Goal: Task Accomplishment & Management: Manage account settings

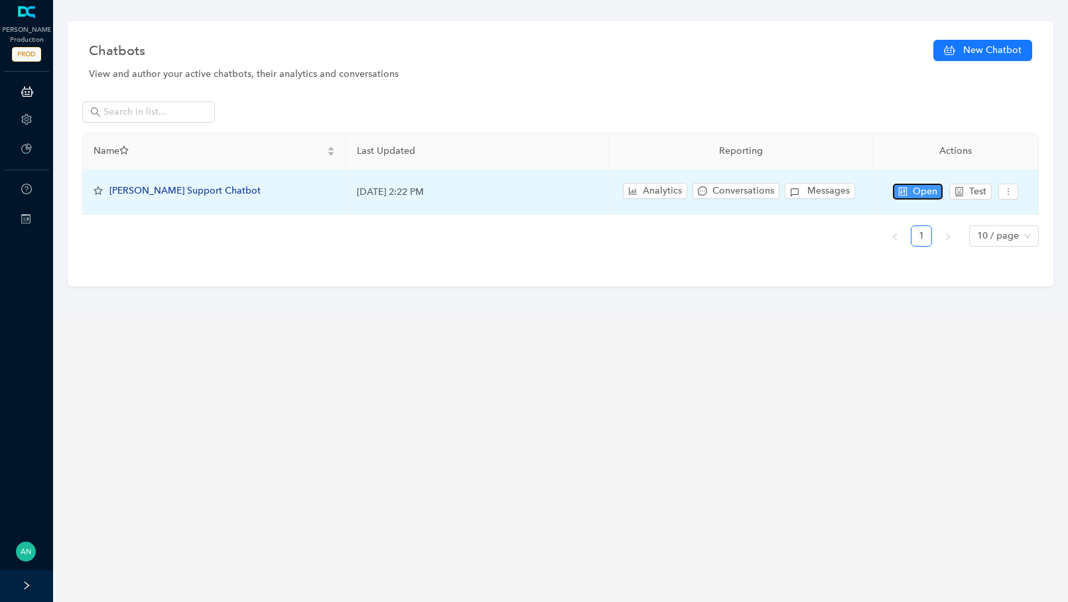
click at [903, 193] on icon "control" at bounding box center [902, 191] width 9 height 9
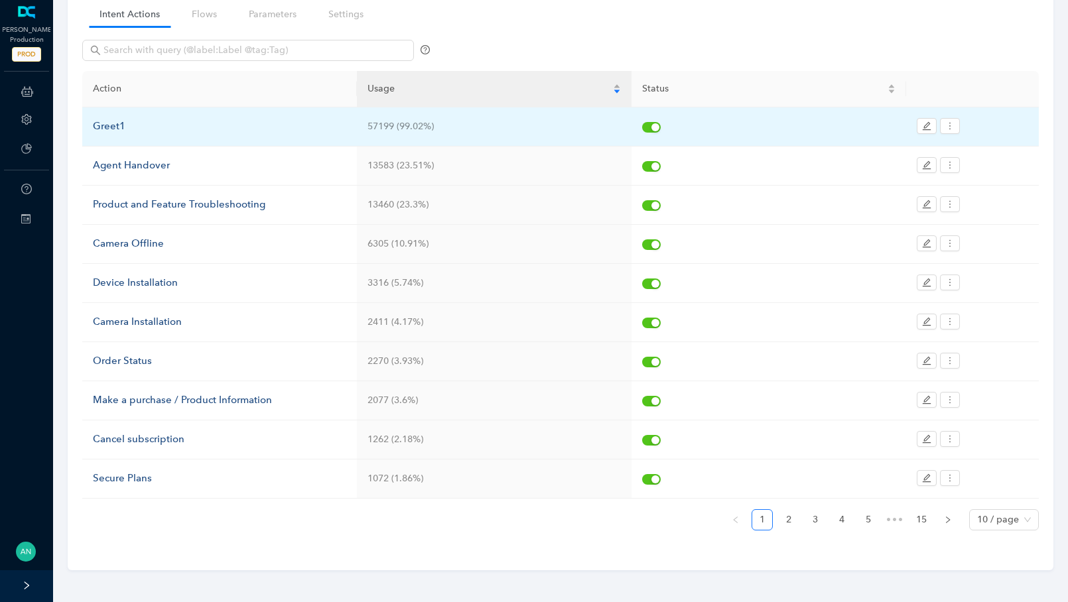
scroll to position [103, 0]
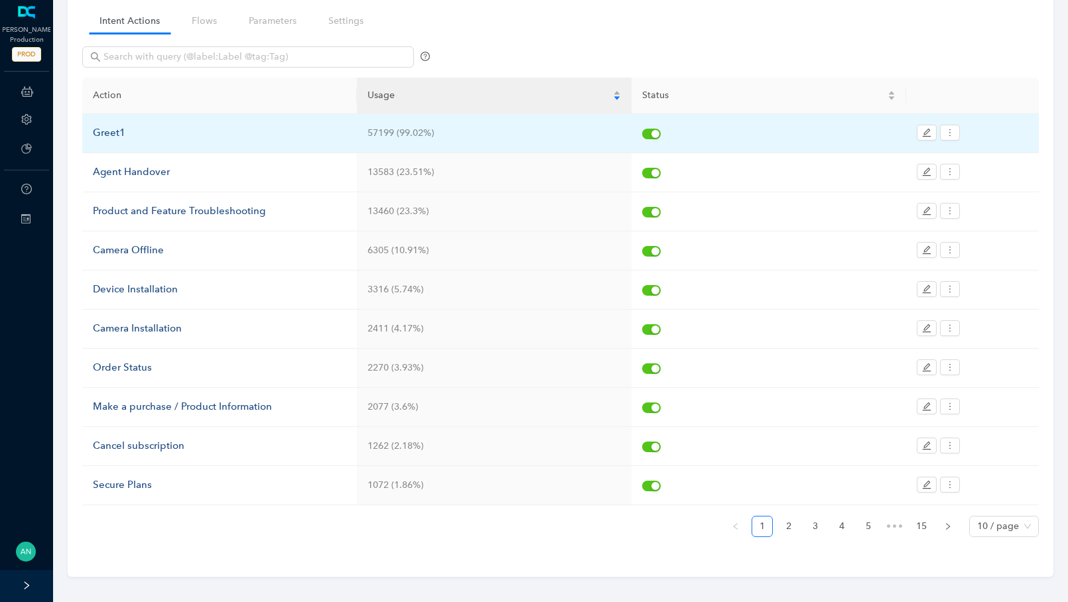
click at [91, 115] on td "Greet1" at bounding box center [219, 133] width 275 height 39
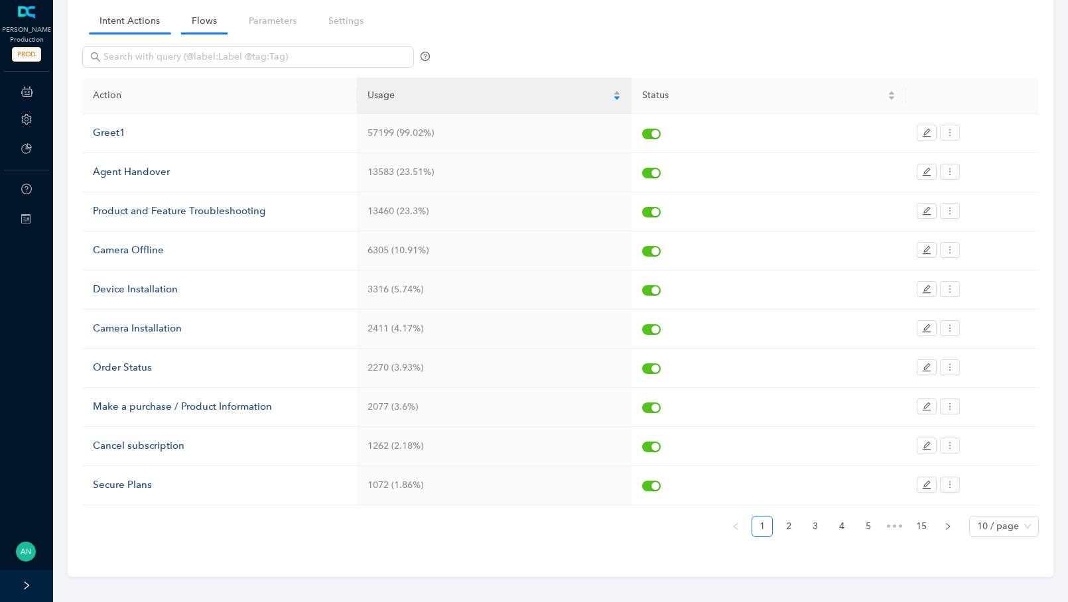
click at [188, 21] on link "Flows" at bounding box center [204, 21] width 46 height 25
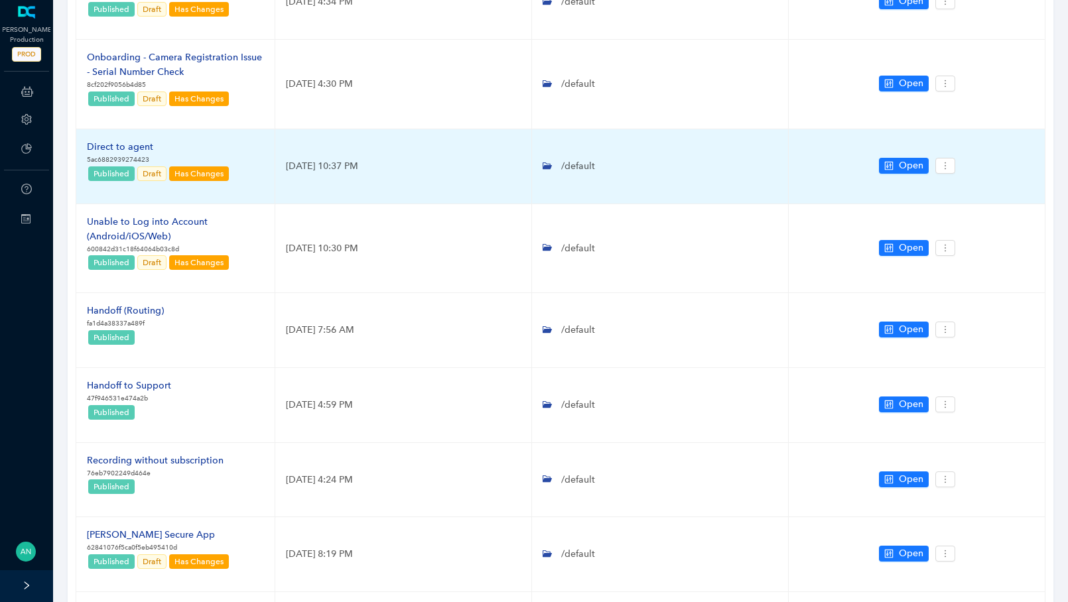
scroll to position [444, 0]
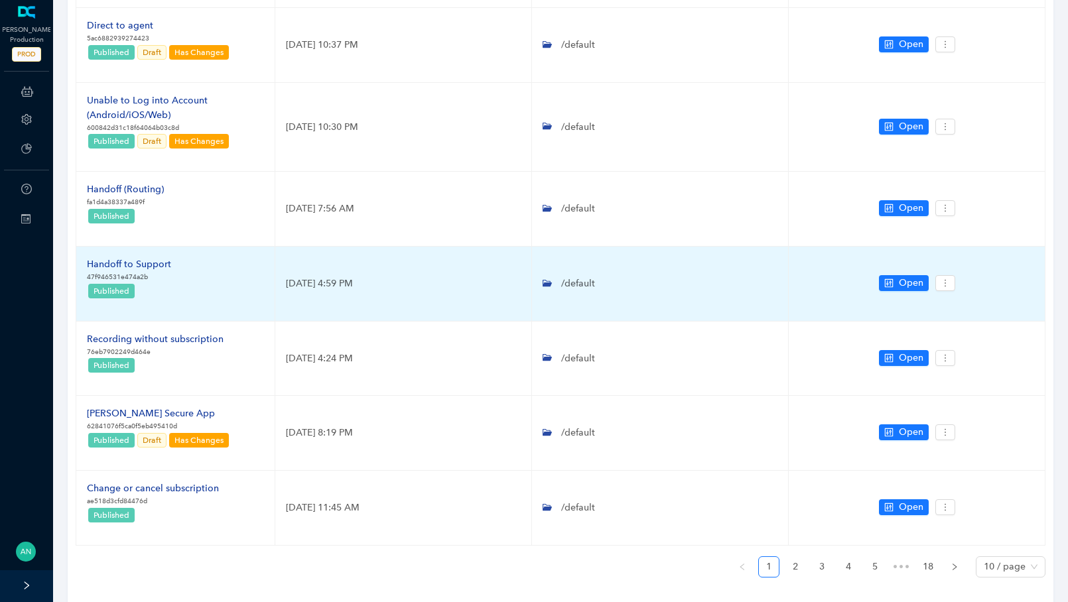
click at [117, 253] on td "Handoff to Support 47f946531e474a2b Published" at bounding box center [175, 284] width 199 height 75
click at [115, 265] on div "Handoff to Support" at bounding box center [129, 264] width 84 height 15
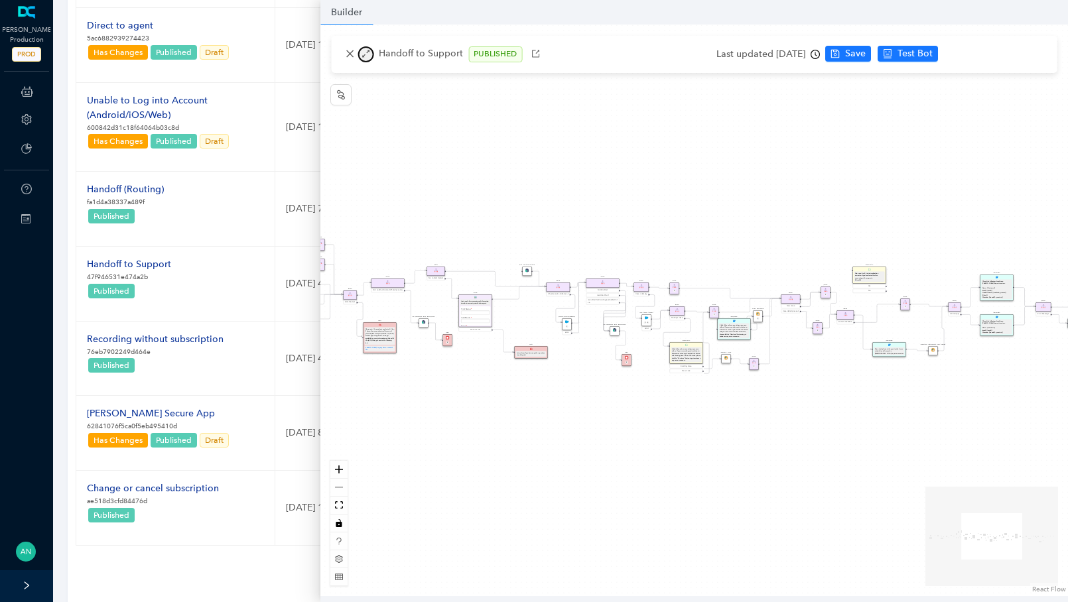
click at [369, 53] on icon "arrows-alt" at bounding box center [365, 53] width 9 height 9
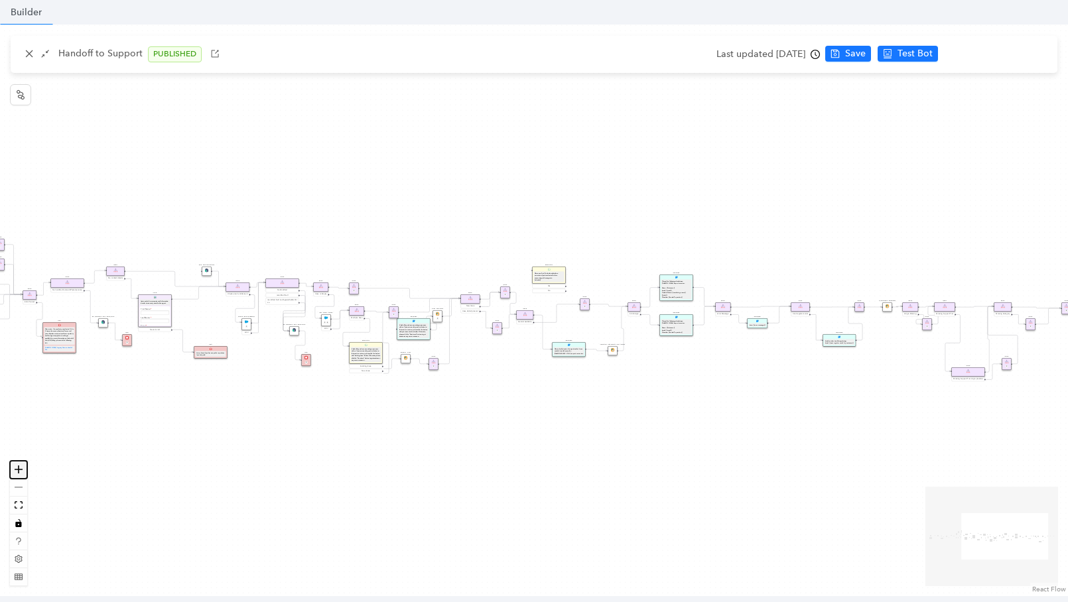
click at [19, 476] on button "zoom in" at bounding box center [18, 470] width 17 height 18
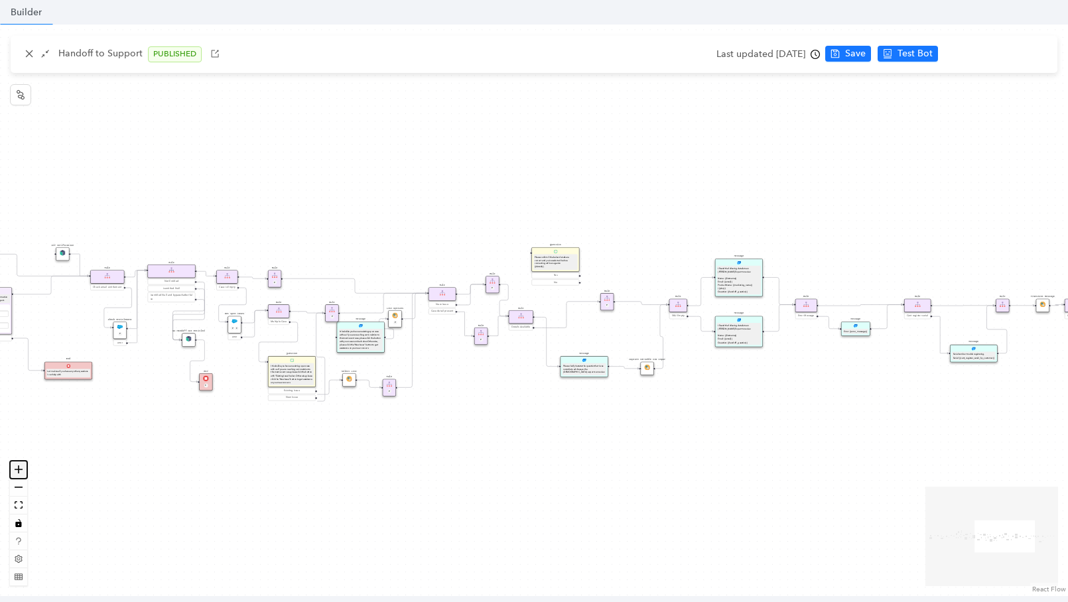
click at [19, 476] on button "zoom in" at bounding box center [18, 470] width 17 height 18
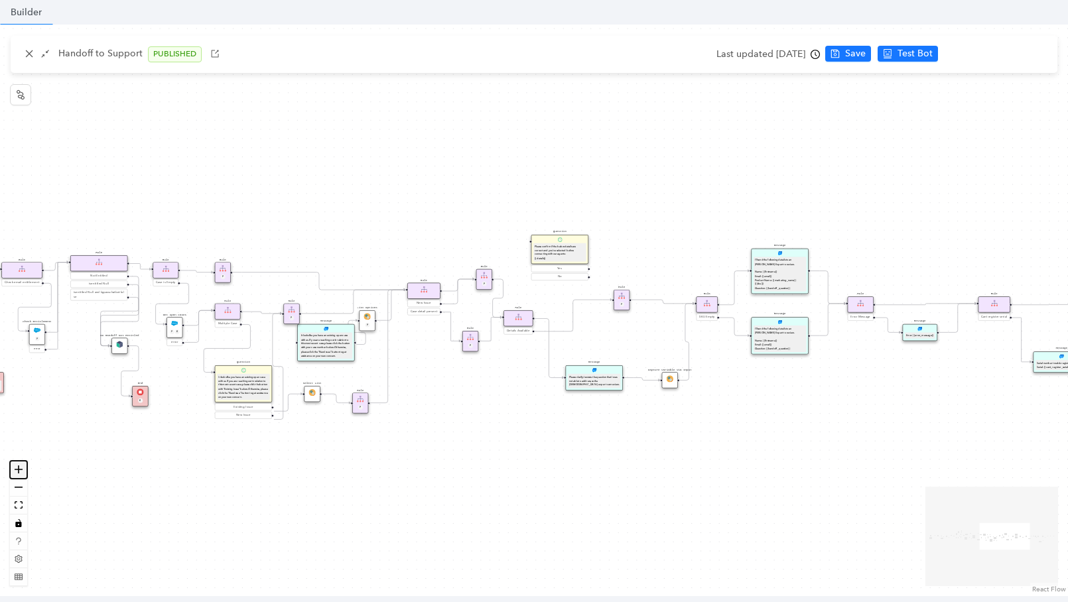
click at [19, 476] on button "zoom in" at bounding box center [18, 470] width 17 height 18
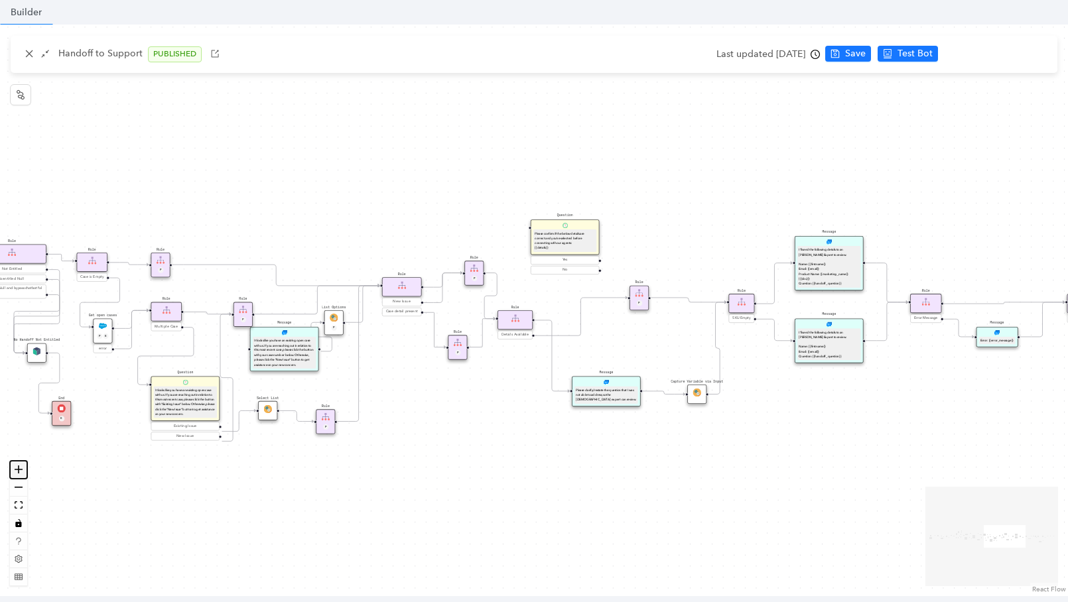
click at [19, 476] on button "zoom in" at bounding box center [18, 470] width 17 height 18
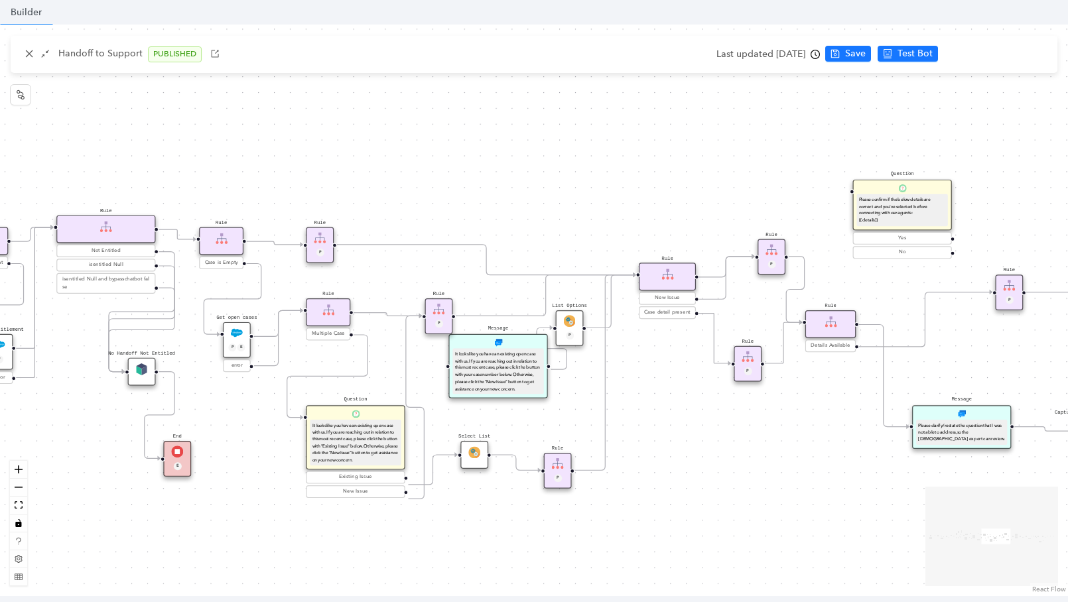
drag, startPoint x: 389, startPoint y: 460, endPoint x: 712, endPoint y: 460, distance: 323.7
click at [712, 460] on div "Rule Missing Support Tier origin presales Rule P Rule Case is Empty Rule P Sele…" at bounding box center [534, 311] width 1068 height 572
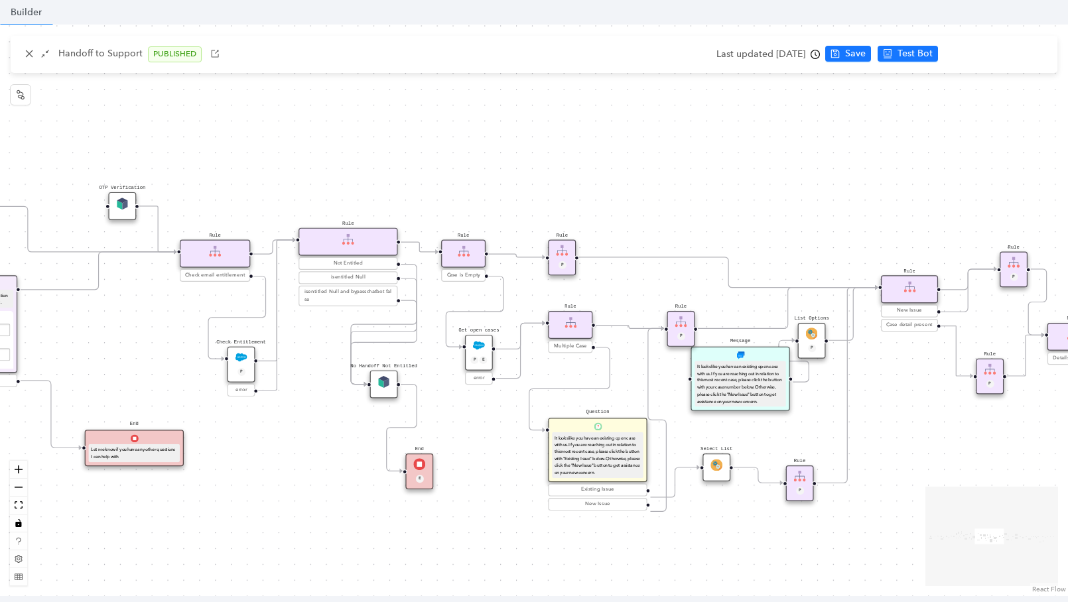
drag, startPoint x: 216, startPoint y: 403, endPoint x: 459, endPoint y: 415, distance: 243.1
click at [459, 415] on div "Rule Missing Support Tier origin presales Rule P Rule Case is Empty Rule P Sele…" at bounding box center [534, 311] width 1068 height 572
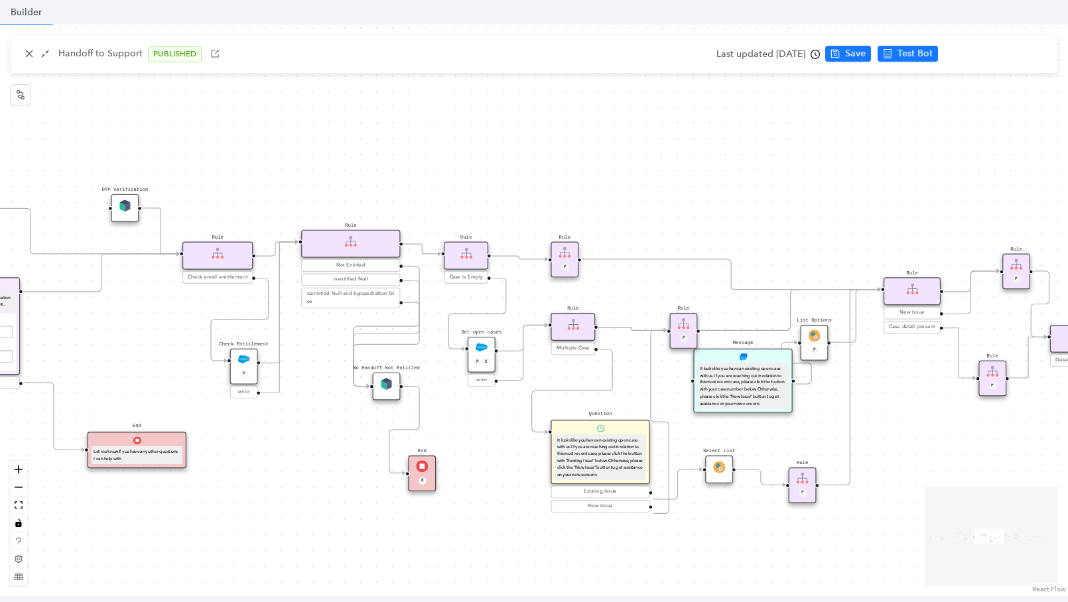
drag, startPoint x: 278, startPoint y: 403, endPoint x: 393, endPoint y: 436, distance: 119.5
click at [393, 436] on div "Rule Missing Support Tier origin presales Rule P Rule Case is Empty Rule P Sele…" at bounding box center [534, 311] width 1068 height 572
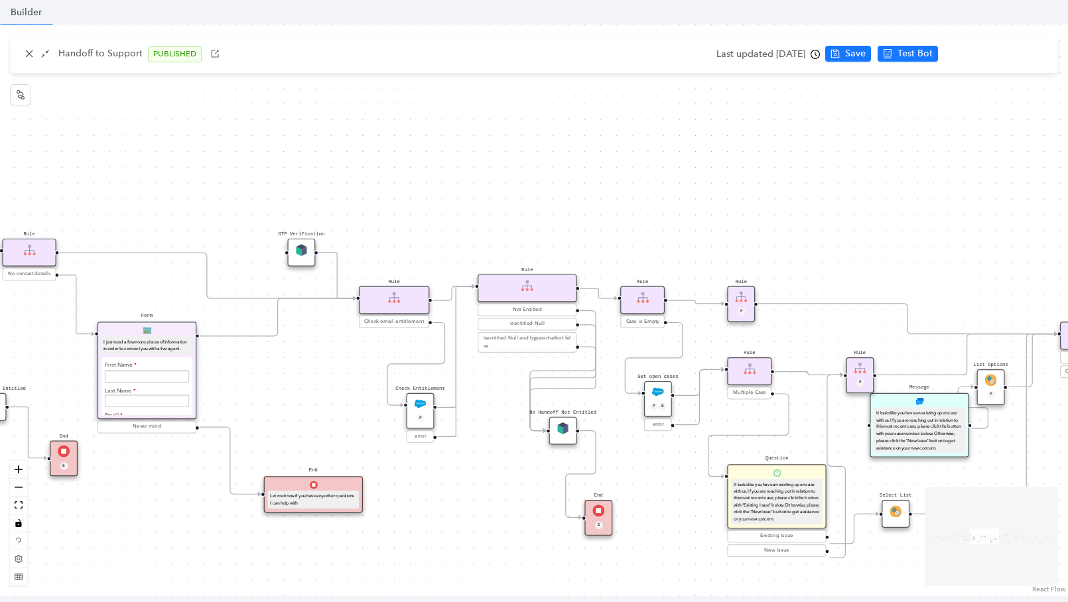
drag, startPoint x: 188, startPoint y: 371, endPoint x: 296, endPoint y: 390, distance: 109.2
click at [263, 385] on div "Rule Missing Support Tier origin presales Rule P Rule Case is Empty Rule P Sele…" at bounding box center [534, 311] width 1068 height 572
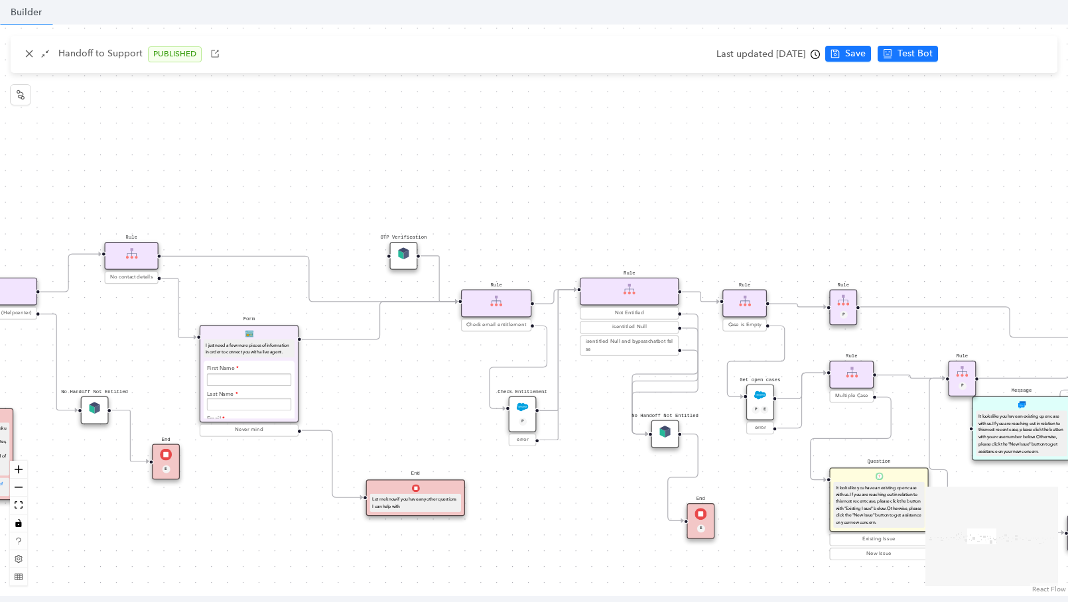
drag, startPoint x: 297, startPoint y: 388, endPoint x: 388, endPoint y: 391, distance: 91.6
click at [388, 391] on div "Rule Missing Support Tier origin presales Rule P Rule Case is Empty Rule P Sele…" at bounding box center [534, 311] width 1068 height 572
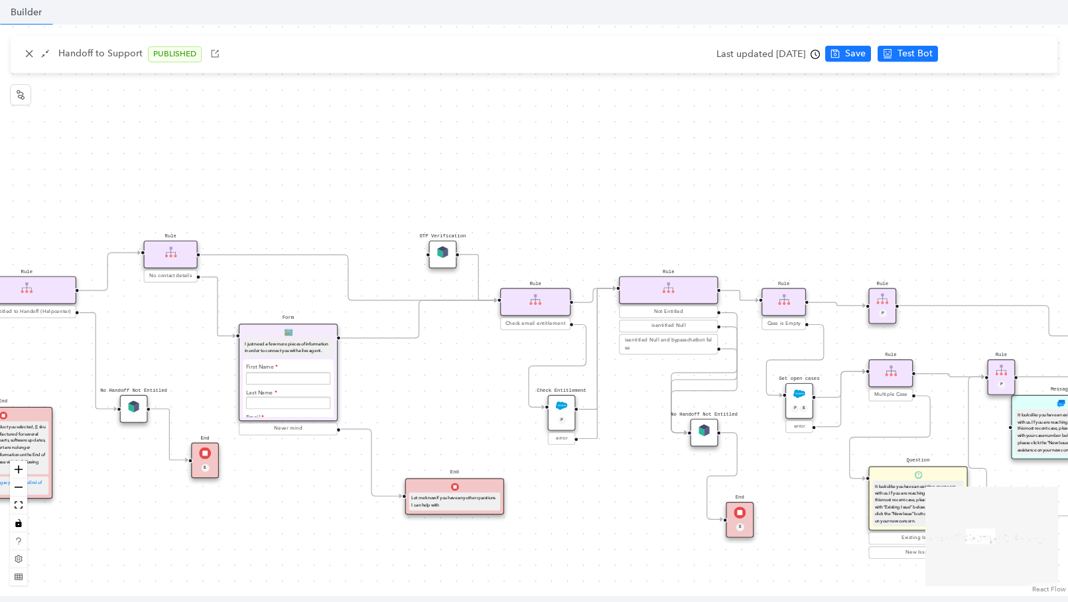
drag, startPoint x: 383, startPoint y: 389, endPoint x: 486, endPoint y: 383, distance: 103.7
click at [474, 383] on div "Rule Missing Support Tier origin presales Rule P Rule Case is Empty Rule P Sele…" at bounding box center [534, 311] width 1068 height 572
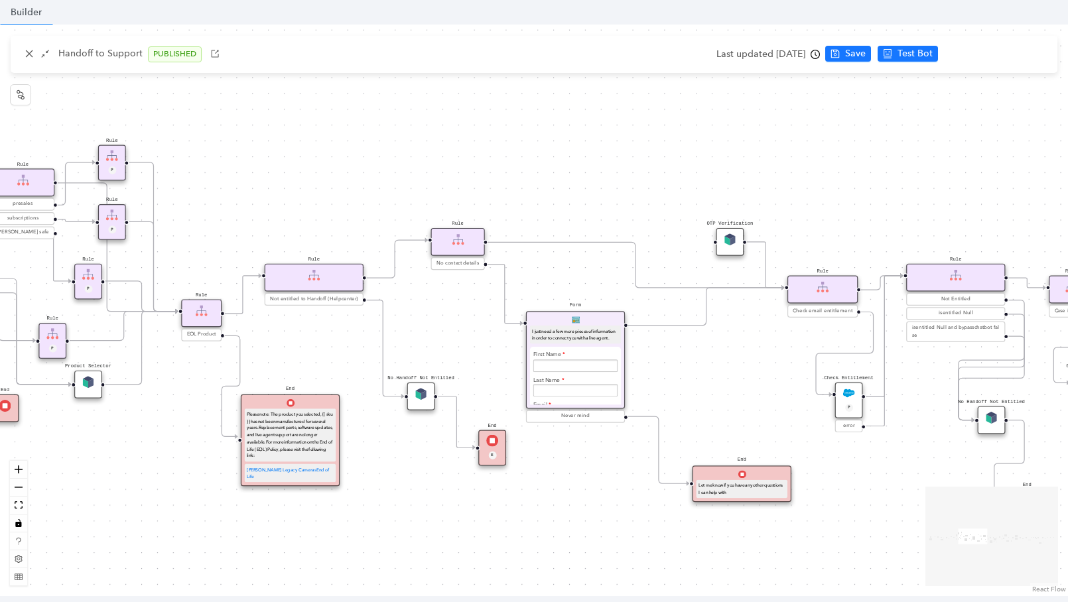
drag, startPoint x: 332, startPoint y: 162, endPoint x: 590, endPoint y: 153, distance: 258.2
click at [590, 153] on div "Rule Missing Support Tier origin presales Rule P Rule Case is Empty Rule P Sele…" at bounding box center [534, 311] width 1068 height 572
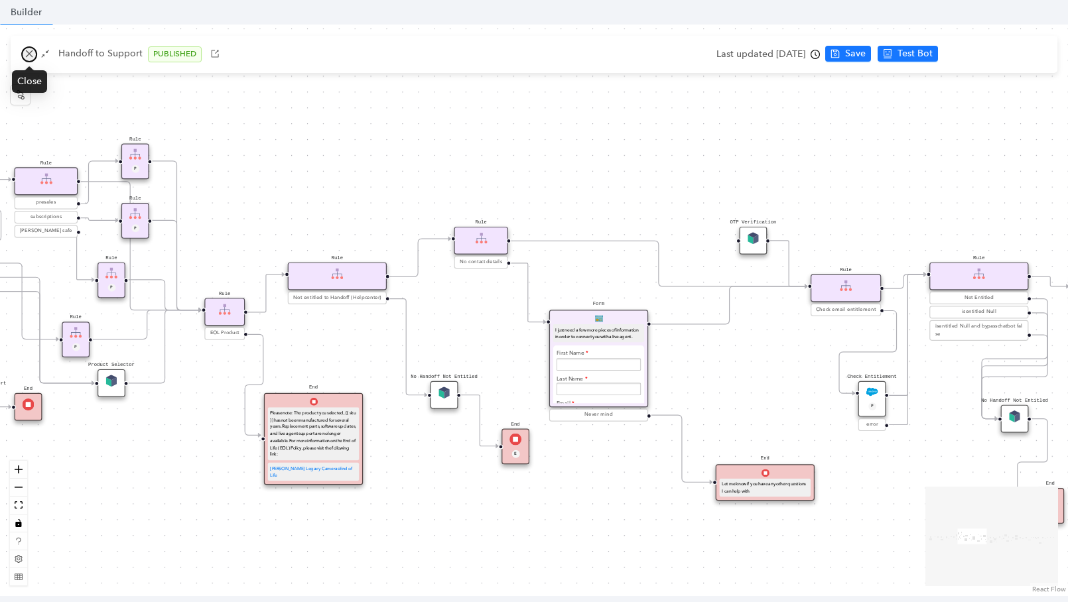
click at [28, 55] on icon "close" at bounding box center [29, 53] width 7 height 7
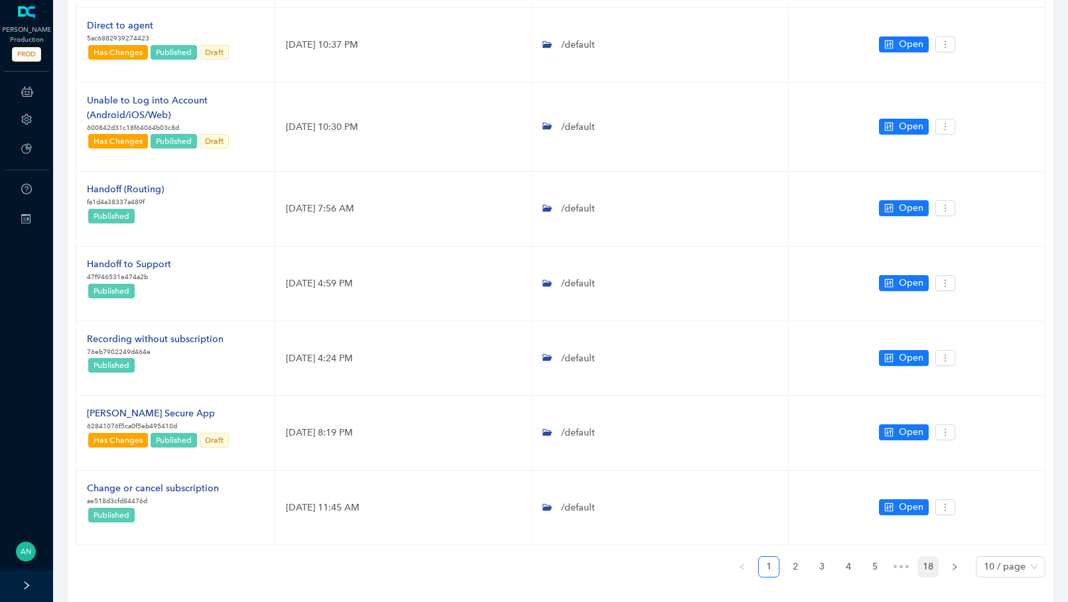
click at [923, 566] on link "18" at bounding box center [928, 567] width 20 height 20
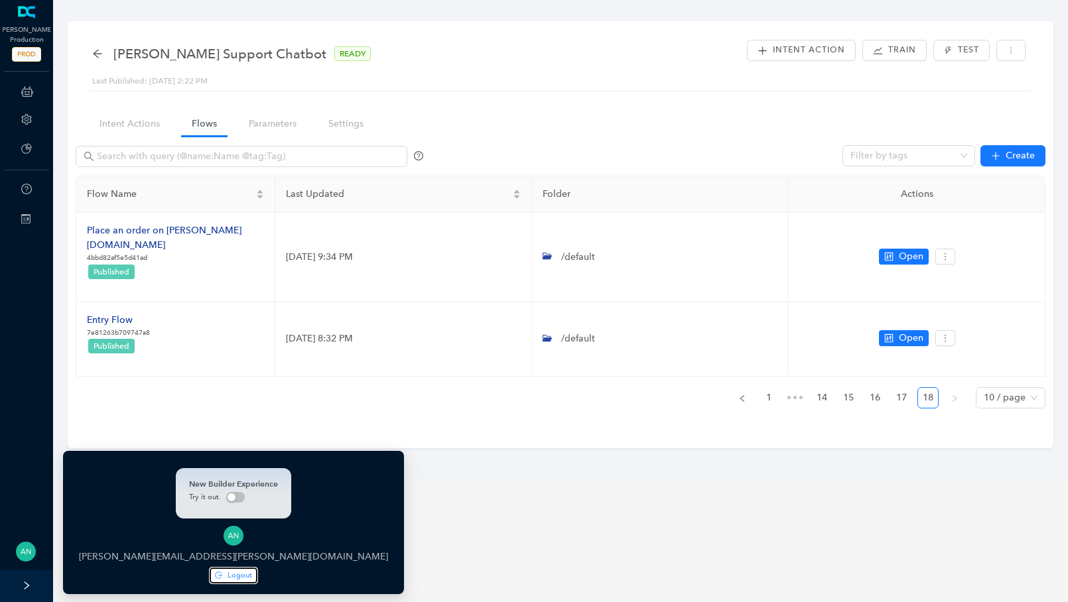
click at [228, 580] on span "Logout" at bounding box center [240, 575] width 25 height 11
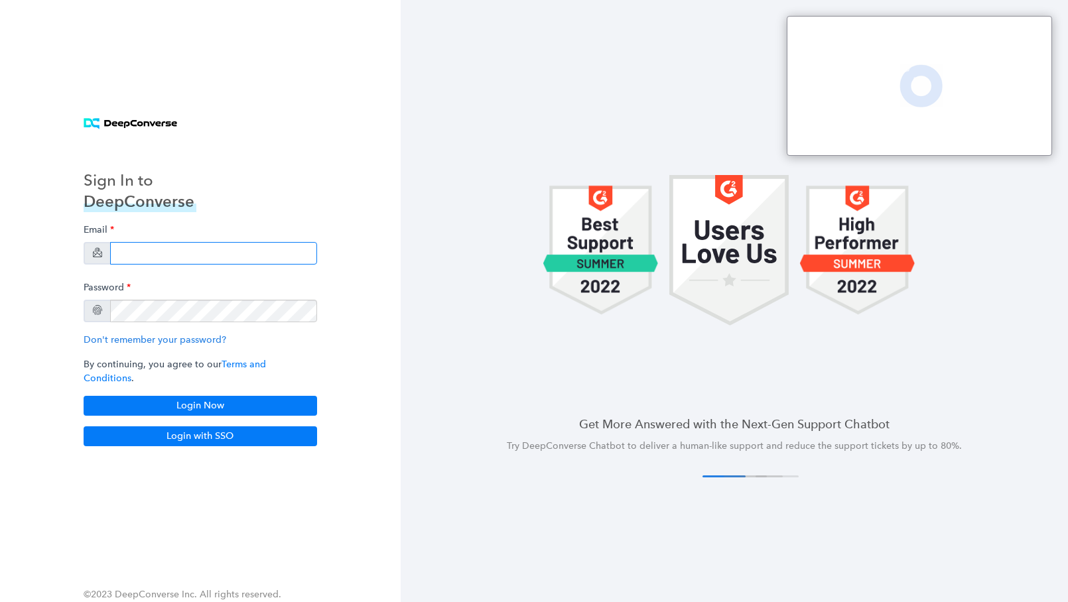
click at [205, 257] on input "email" at bounding box center [213, 253] width 207 height 23
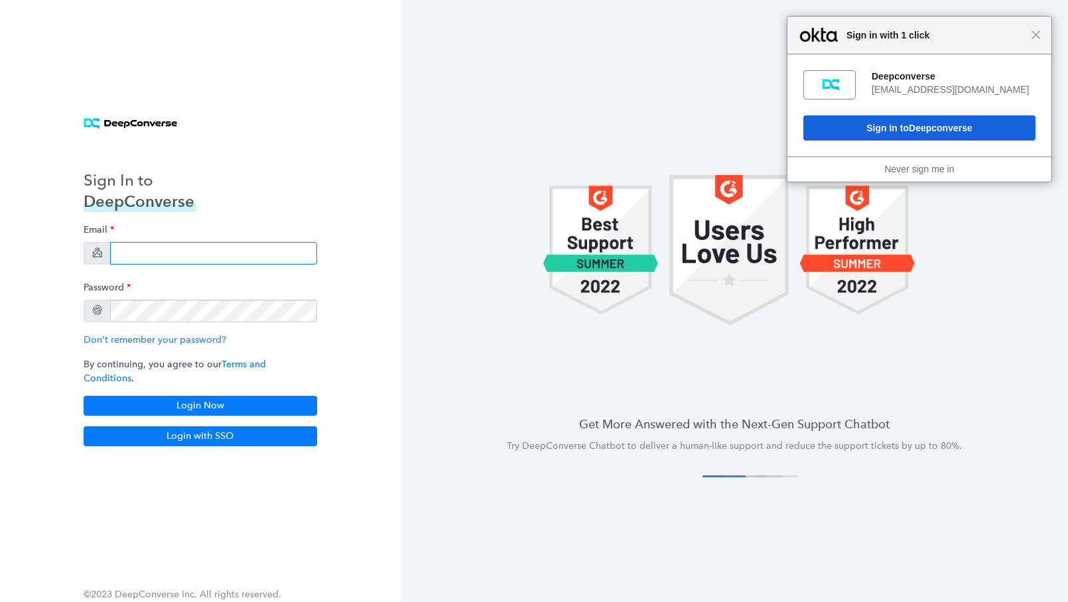
click at [206, 261] on input "email" at bounding box center [213, 253] width 207 height 23
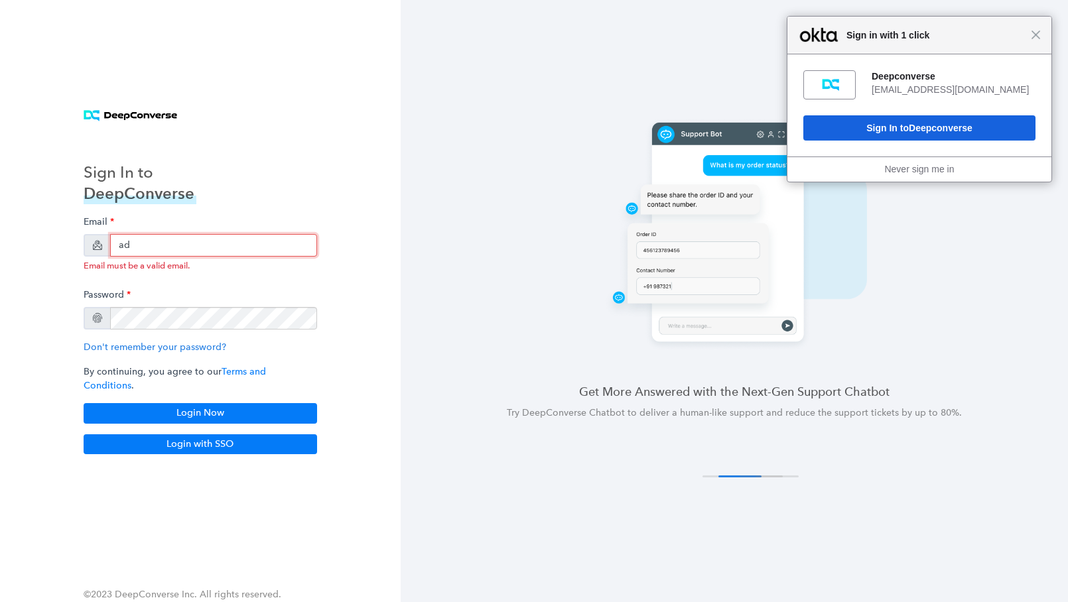
type input "a"
type input "swati+stg5@deepconverse.com"
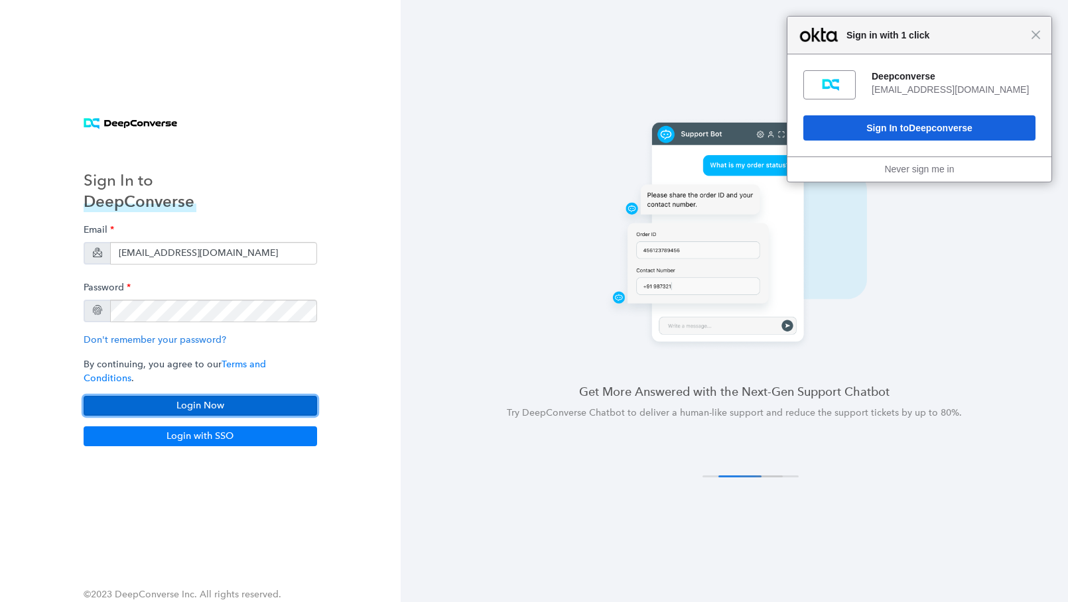
click at [259, 403] on button "Login Now" at bounding box center [200, 406] width 233 height 20
